Goal: Transaction & Acquisition: Purchase product/service

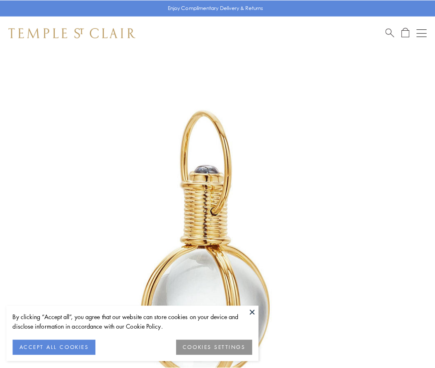
scroll to position [216, 0]
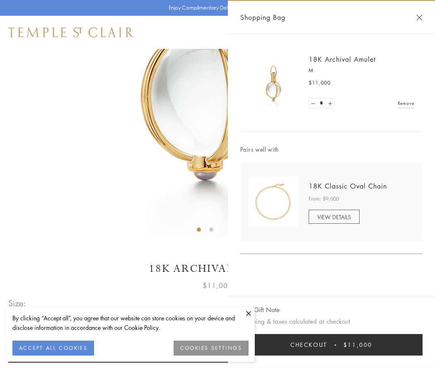
click at [332, 345] on button "Checkout $11,000" at bounding box center [331, 345] width 182 height 22
